Goal: Task Accomplishment & Management: Manage account settings

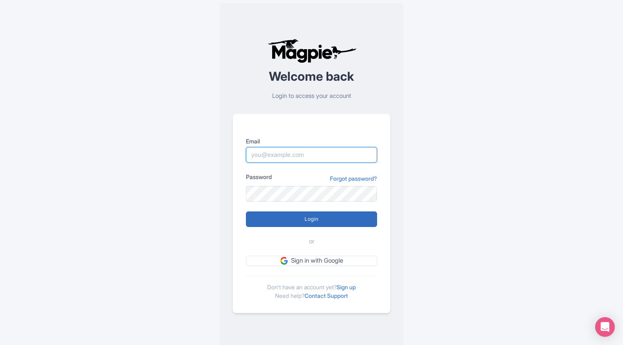
type input "[EMAIL_ADDRESS][DOMAIN_NAME]"
click at [311, 220] on input "Login" at bounding box center [311, 219] width 131 height 16
type input "Logging in..."
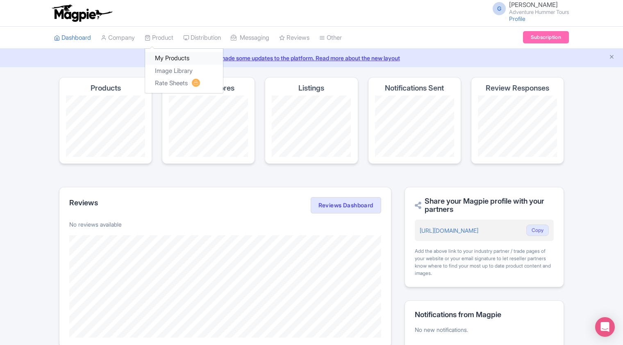
click at [172, 60] on link "My Products" at bounding box center [184, 58] width 78 height 13
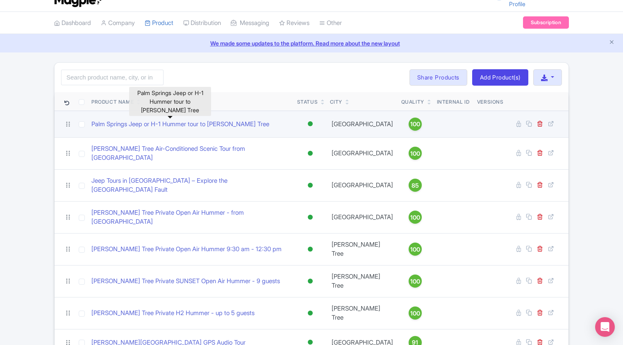
scroll to position [28, 0]
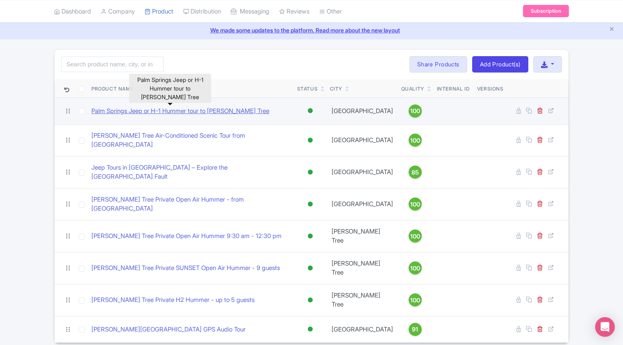
click at [197, 112] on link "Palm Springs Jeep or H-1 Hummer tour to Joshua Tree" at bounding box center [180, 111] width 178 height 9
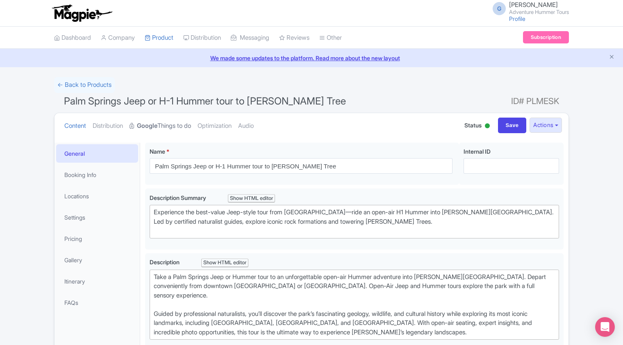
click at [177, 126] on link "Google Things to do" at bounding box center [159, 126] width 61 height 26
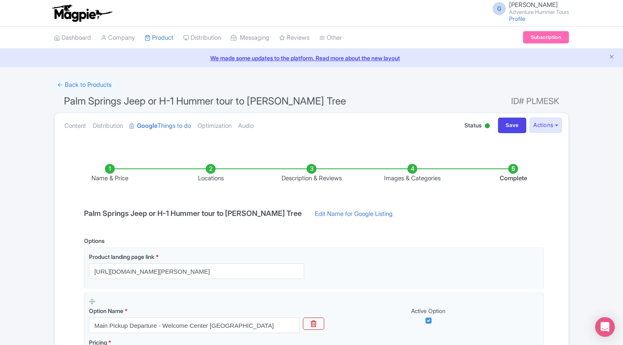
click at [411, 174] on li "Images & Categories" at bounding box center [412, 173] width 101 height 19
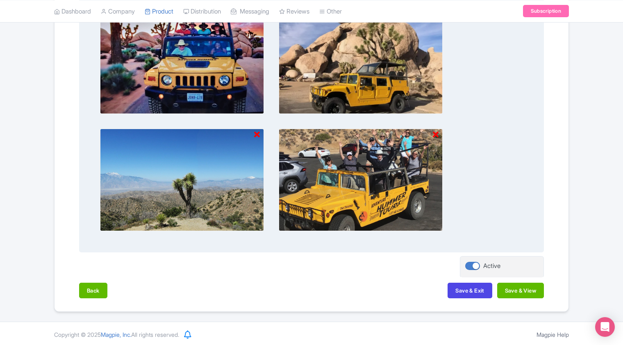
scroll to position [576, 0]
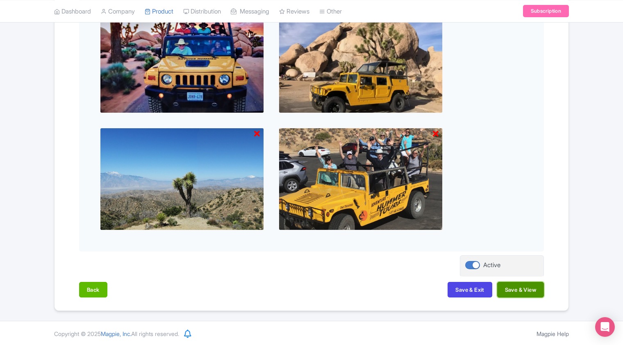
click at [511, 288] on button "Save & View" at bounding box center [520, 290] width 47 height 16
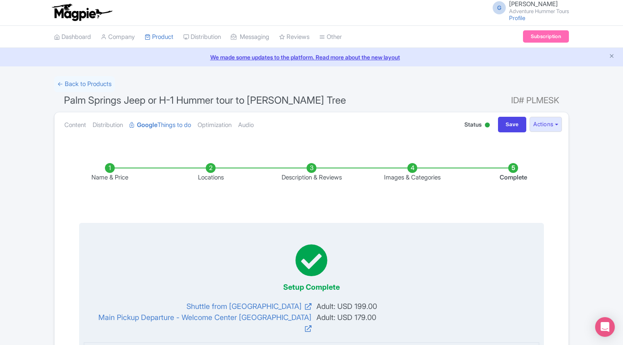
scroll to position [0, 0]
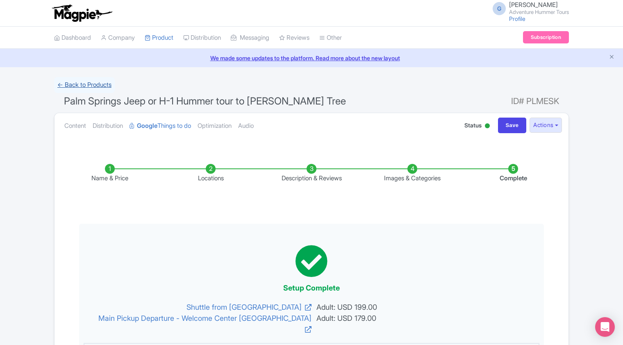
click at [83, 84] on link "← Back to Products" at bounding box center [84, 85] width 61 height 16
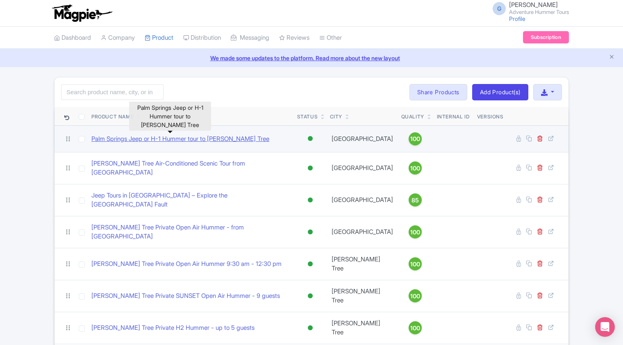
click at [151, 139] on link "Palm Springs Jeep or H-1 Hummer tour to [PERSON_NAME] Tree" at bounding box center [180, 138] width 178 height 9
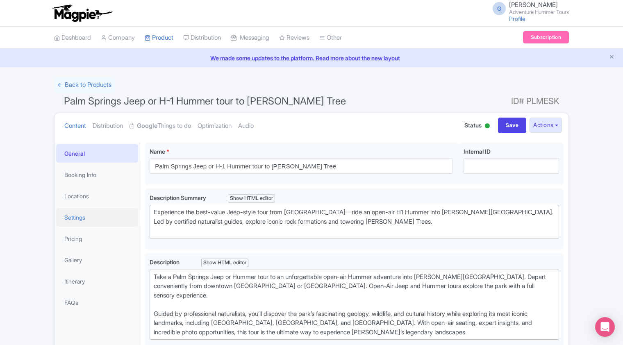
click at [77, 217] on link "Settings" at bounding box center [97, 217] width 82 height 18
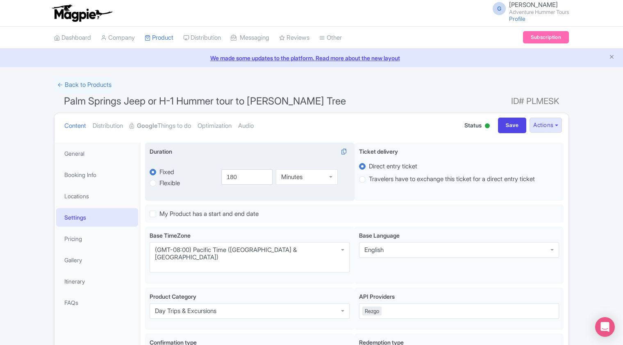
click at [159, 184] on label "Flexible" at bounding box center [169, 183] width 20 height 9
click at [159, 184] on input "Flexible" at bounding box center [163, 182] width 8 height 8
radio input "true"
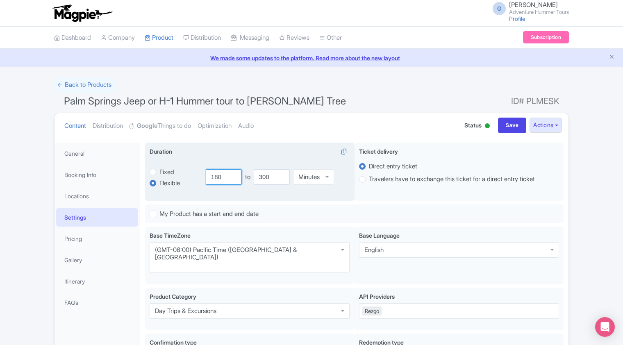
click at [225, 175] on input "180" at bounding box center [224, 177] width 36 height 16
drag, startPoint x: 225, startPoint y: 175, endPoint x: 198, endPoint y: 179, distance: 26.5
click at [198, 179] on div "flexible Fixed Flexible 180.0 minutes 300.0 180 to 300 Minutes Minutes" at bounding box center [250, 177] width 200 height 38
type input "3"
drag, startPoint x: 271, startPoint y: 175, endPoint x: 256, endPoint y: 176, distance: 15.2
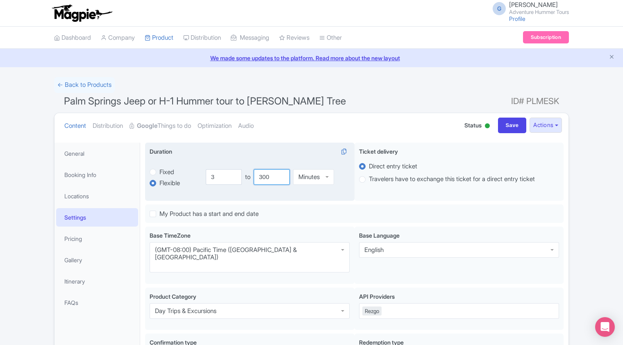
click at [256, 176] on input "300" at bounding box center [272, 177] width 36 height 16
type input "5"
click at [326, 177] on div "Minutes" at bounding box center [313, 177] width 41 height 16
click at [508, 130] on input "Save" at bounding box center [512, 126] width 29 height 16
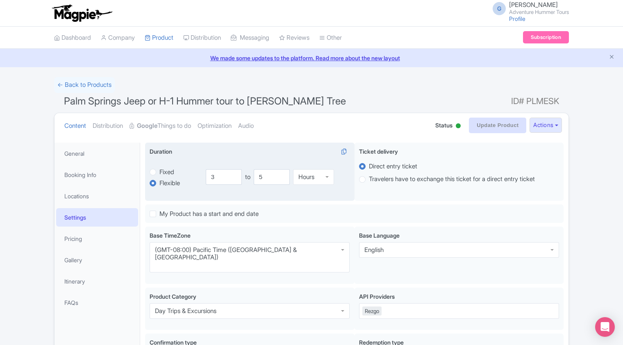
type input "Update Product"
click at [380, 39] on ul "Dashboard Company Product My Products Image Library Rate Sheets Distribution Ma…" at bounding box center [311, 38] width 524 height 22
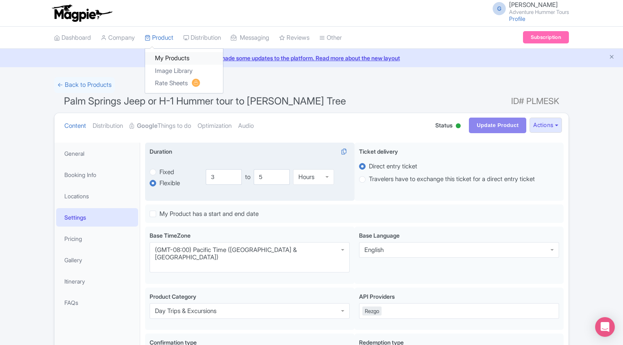
click at [167, 61] on link "My Products" at bounding box center [184, 58] width 78 height 13
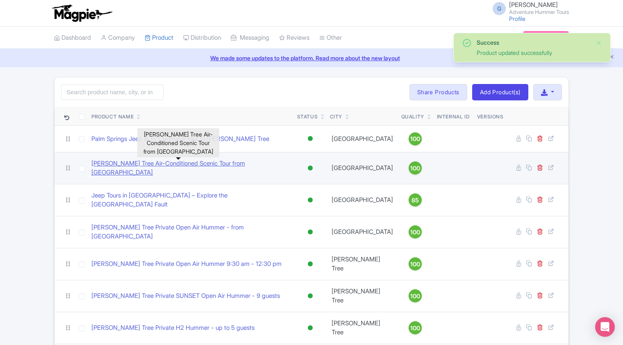
click at [152, 166] on link "[PERSON_NAME] Tree Air-Conditioned Scenic Tour from [GEOGRAPHIC_DATA]" at bounding box center [190, 168] width 199 height 18
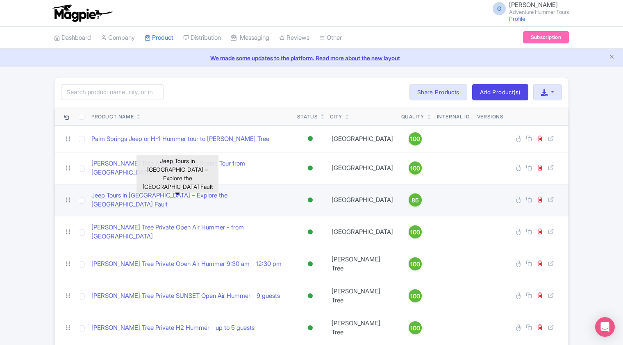
click at [144, 194] on link "Jeep Tours in Palm Springs – Explore the San Andreas Fault" at bounding box center [190, 200] width 199 height 18
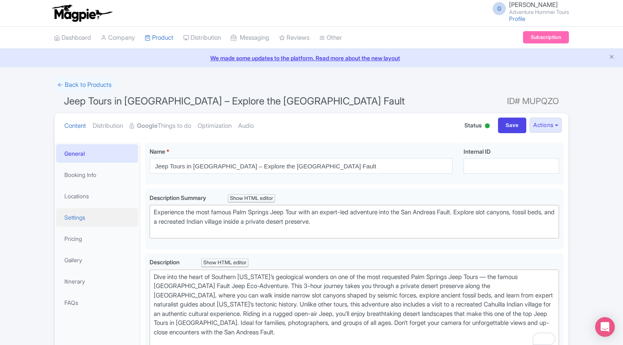
click at [76, 217] on link "Settings" at bounding box center [97, 217] width 82 height 18
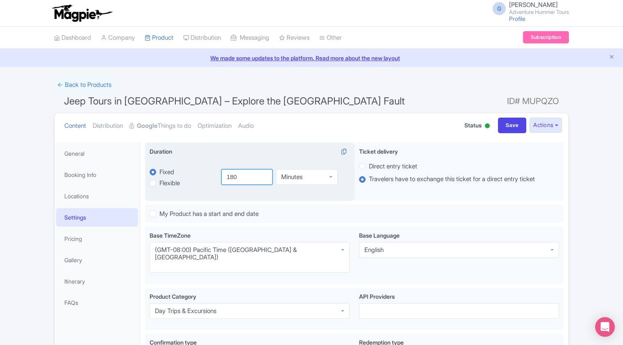
drag, startPoint x: 238, startPoint y: 177, endPoint x: 219, endPoint y: 176, distance: 18.9
click at [219, 176] on div "180 Minutes Minutes" at bounding box center [282, 177] width 133 height 38
click at [327, 175] on div "Minutes" at bounding box center [307, 176] width 62 height 16
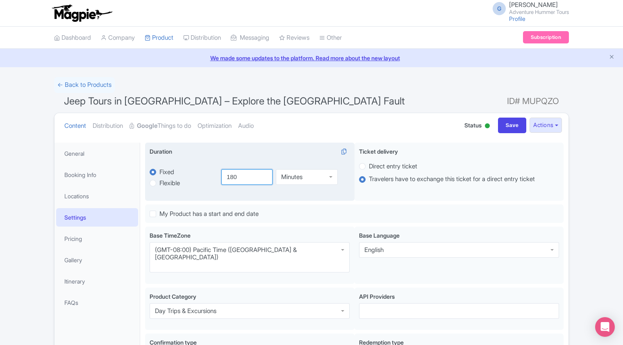
drag, startPoint x: 247, startPoint y: 179, endPoint x: 220, endPoint y: 178, distance: 27.5
click at [220, 178] on div "180 Minutes Minutes Minutes Hours Days" at bounding box center [282, 177] width 133 height 38
type input "3"
click at [317, 176] on div "Minutes" at bounding box center [307, 177] width 62 height 16
click at [504, 127] on input "Save" at bounding box center [512, 126] width 29 height 16
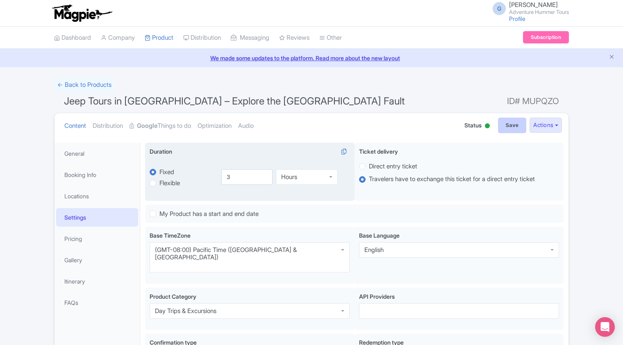
type input "Saving..."
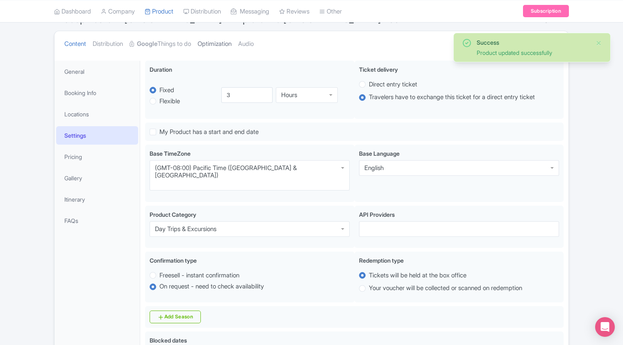
scroll to position [19, 0]
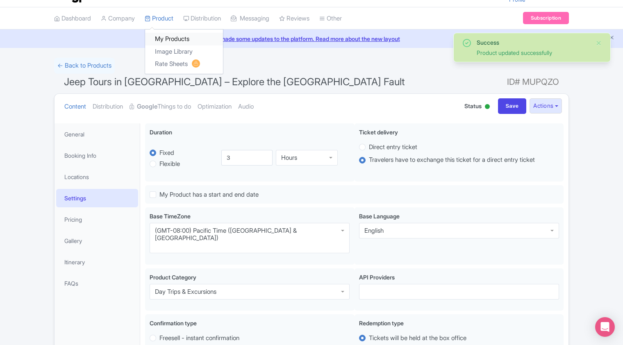
click at [163, 41] on link "My Products" at bounding box center [184, 39] width 78 height 13
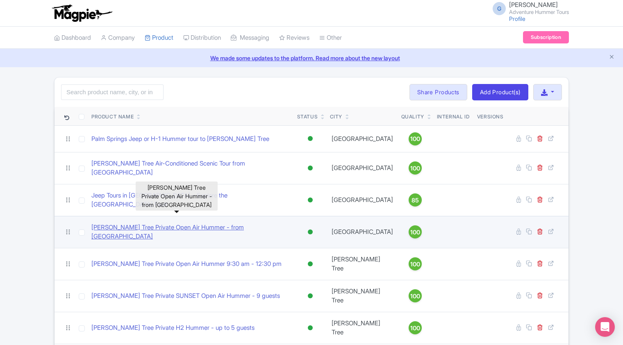
click at [142, 223] on link "[PERSON_NAME] Tree Private Open Air Hummer - from [GEOGRAPHIC_DATA]" at bounding box center [190, 232] width 199 height 18
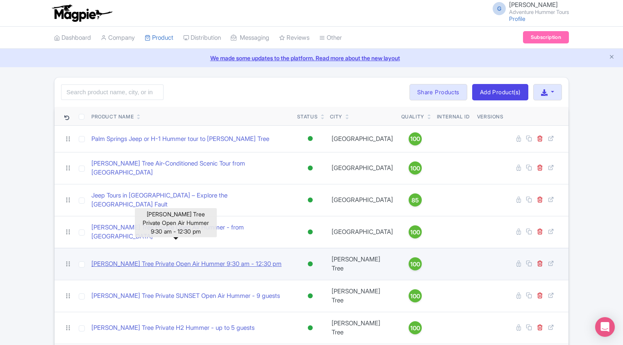
click at [156, 259] on link "[PERSON_NAME] Tree Private Open Air Hummer 9:30 am - 12:30 pm" at bounding box center [186, 263] width 190 height 9
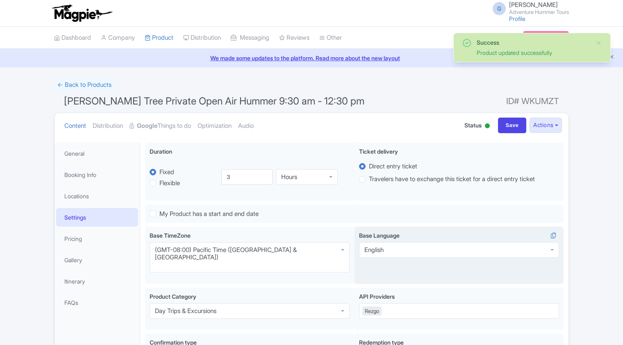
scroll to position [142, 0]
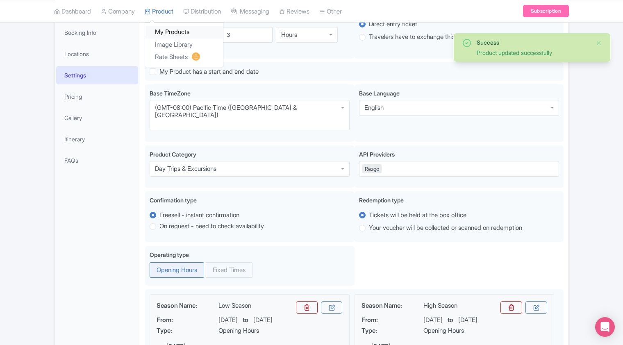
click at [165, 32] on link "My Products" at bounding box center [184, 32] width 78 height 13
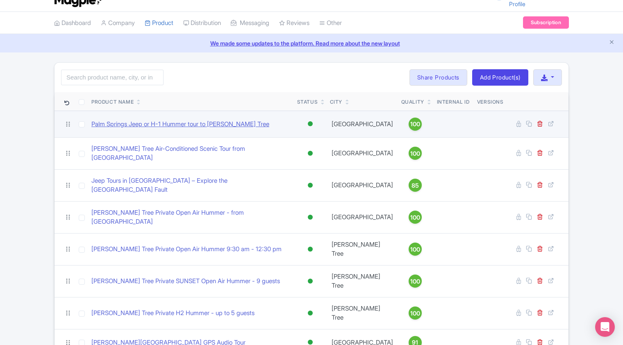
scroll to position [28, 0]
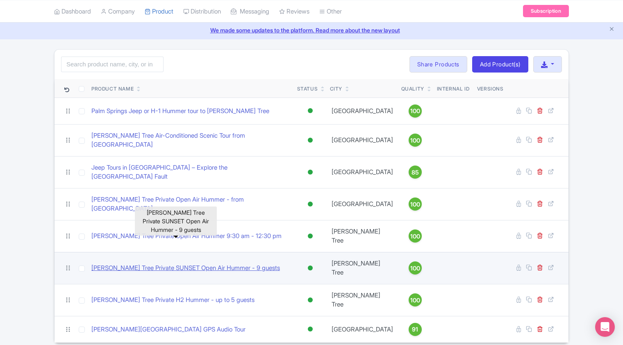
click at [147, 263] on link "[PERSON_NAME] Tree Private SUNSET Open Air Hummer - 9 guests" at bounding box center [185, 267] width 188 height 9
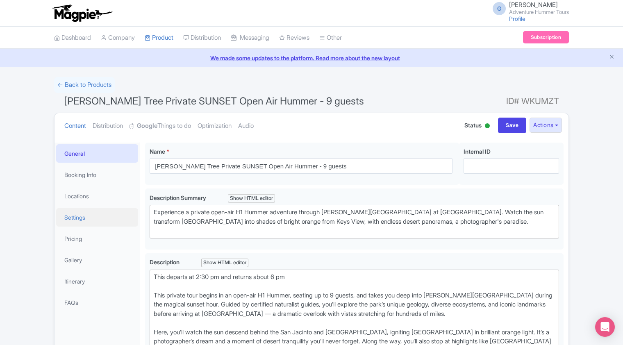
click at [72, 217] on link "Settings" at bounding box center [97, 217] width 82 height 18
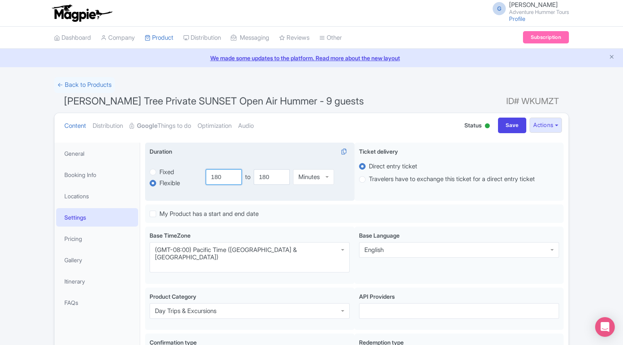
drag, startPoint x: 221, startPoint y: 176, endPoint x: 213, endPoint y: 178, distance: 8.4
click at [213, 178] on input "180" at bounding box center [224, 177] width 36 height 16
click at [159, 174] on label "Fixed" at bounding box center [166, 172] width 15 height 9
click at [159, 174] on input "Fixed" at bounding box center [163, 171] width 8 height 8
radio input "true"
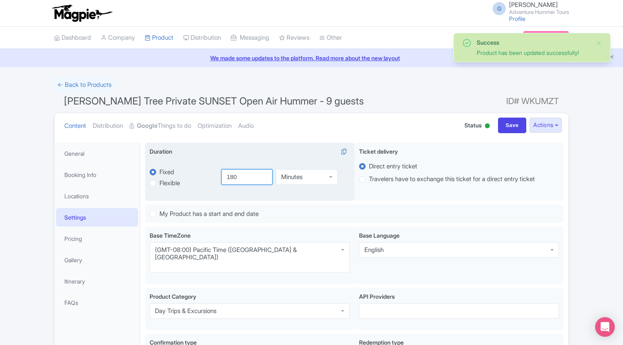
drag, startPoint x: 244, startPoint y: 177, endPoint x: 225, endPoint y: 176, distance: 18.5
click at [225, 176] on input "180" at bounding box center [247, 177] width 52 height 16
type input "3"
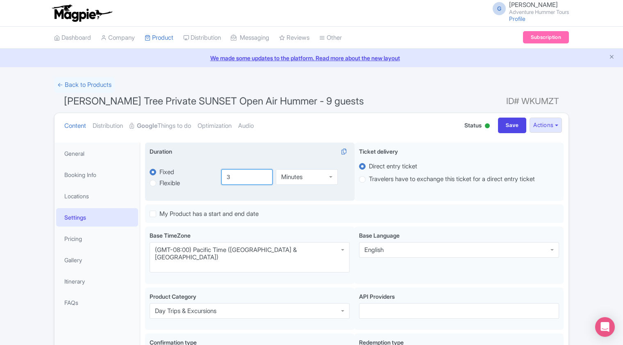
click at [221, 177] on input "3" at bounding box center [247, 177] width 52 height 16
click at [233, 177] on input "3" at bounding box center [247, 177] width 52 height 16
type input "4"
click at [310, 176] on div "Minutes" at bounding box center [307, 177] width 62 height 16
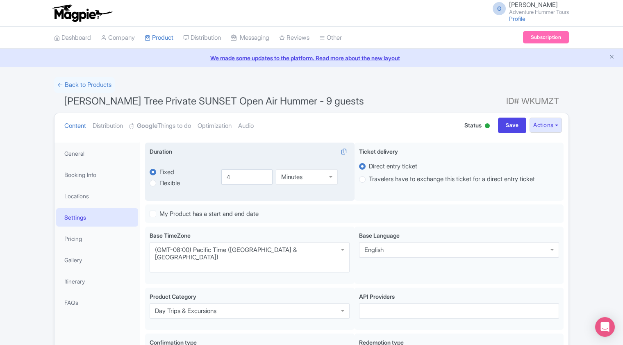
click at [310, 176] on div "Minutes" at bounding box center [307, 177] width 62 height 16
click at [508, 125] on input "Save" at bounding box center [512, 126] width 29 height 16
type input "Update Product"
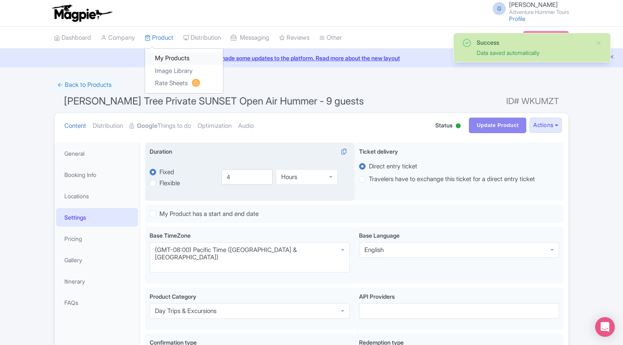
click at [166, 61] on link "My Products" at bounding box center [184, 58] width 78 height 13
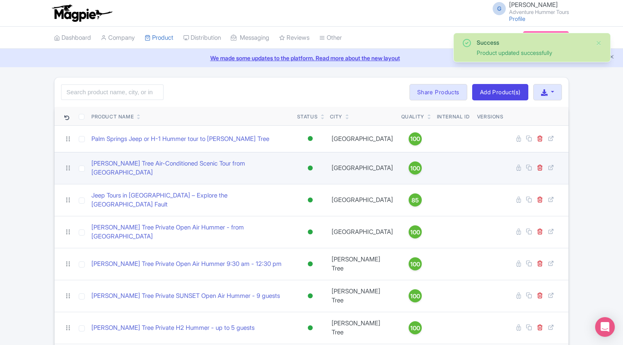
scroll to position [28, 0]
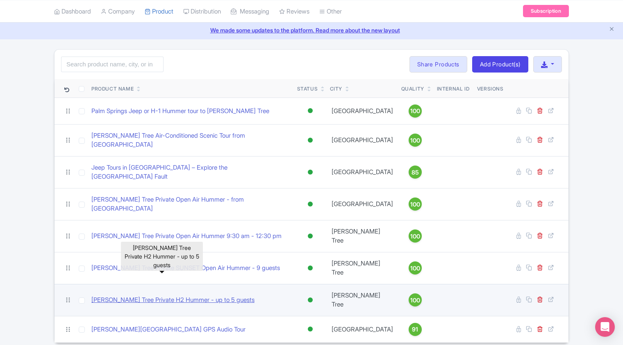
click at [156, 295] on link "[PERSON_NAME] Tree Private H2 Hummer - up to 5 guests" at bounding box center [172, 299] width 163 height 9
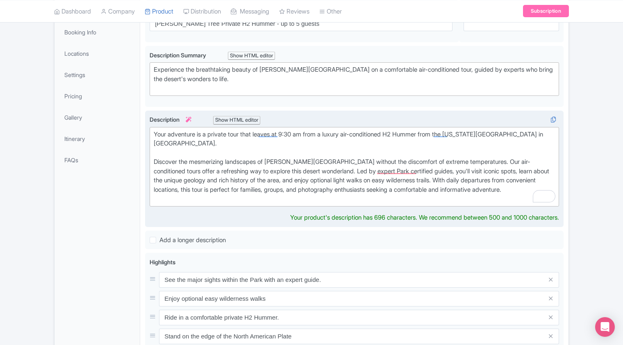
scroll to position [164, 0]
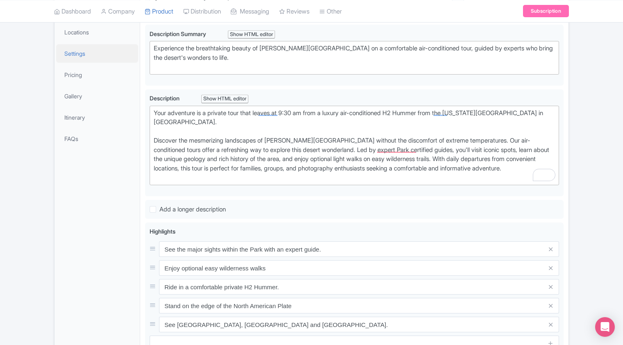
click at [79, 54] on link "Settings" at bounding box center [97, 53] width 82 height 18
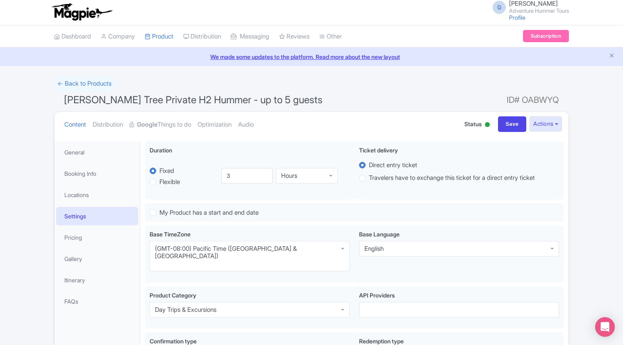
scroll to position [0, 0]
